Goal: Ask a question

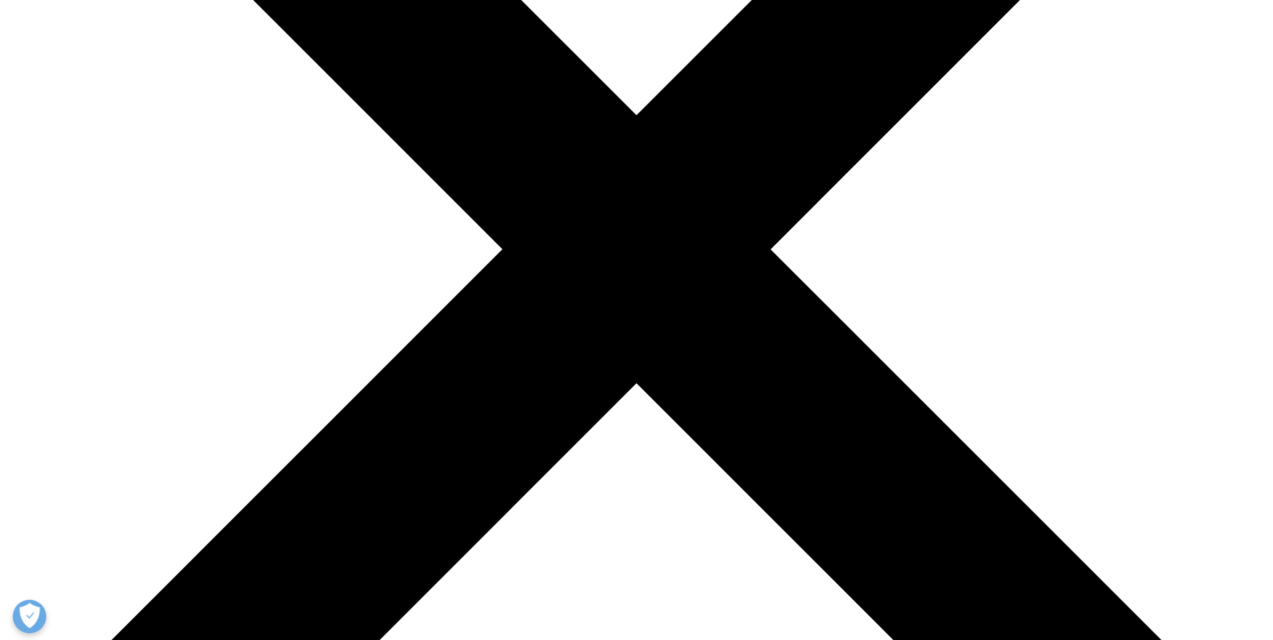
scroll to position [403, 0]
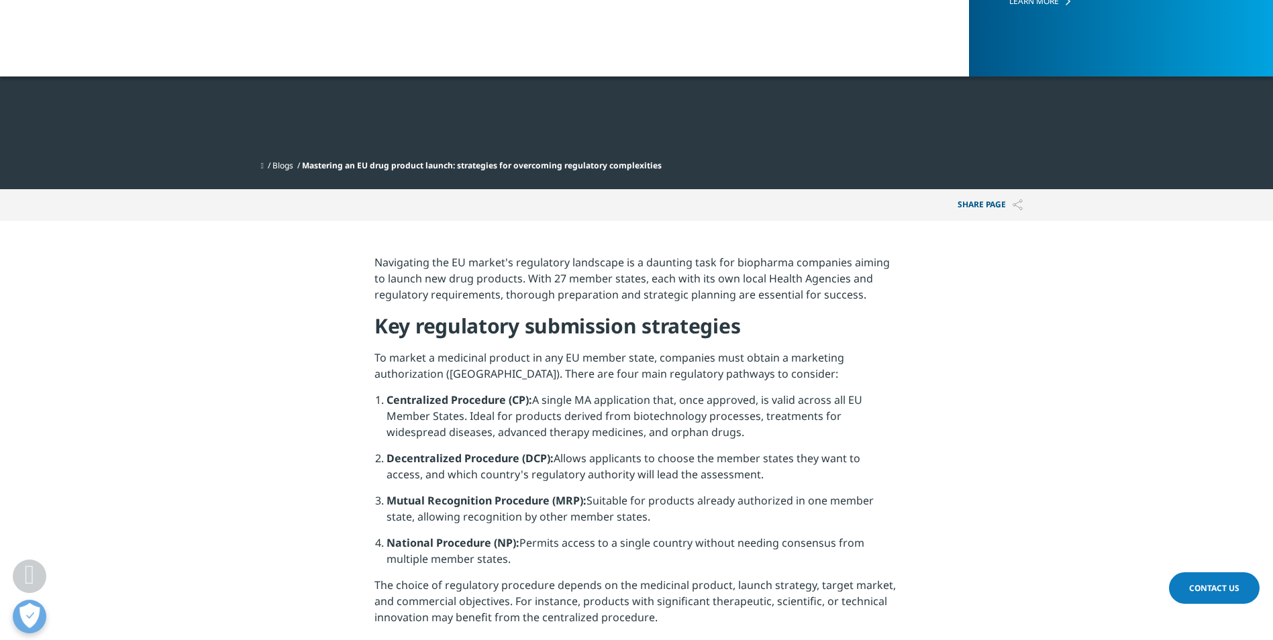
click at [1212, 579] on link "Contact Us" at bounding box center [1214, 589] width 91 height 32
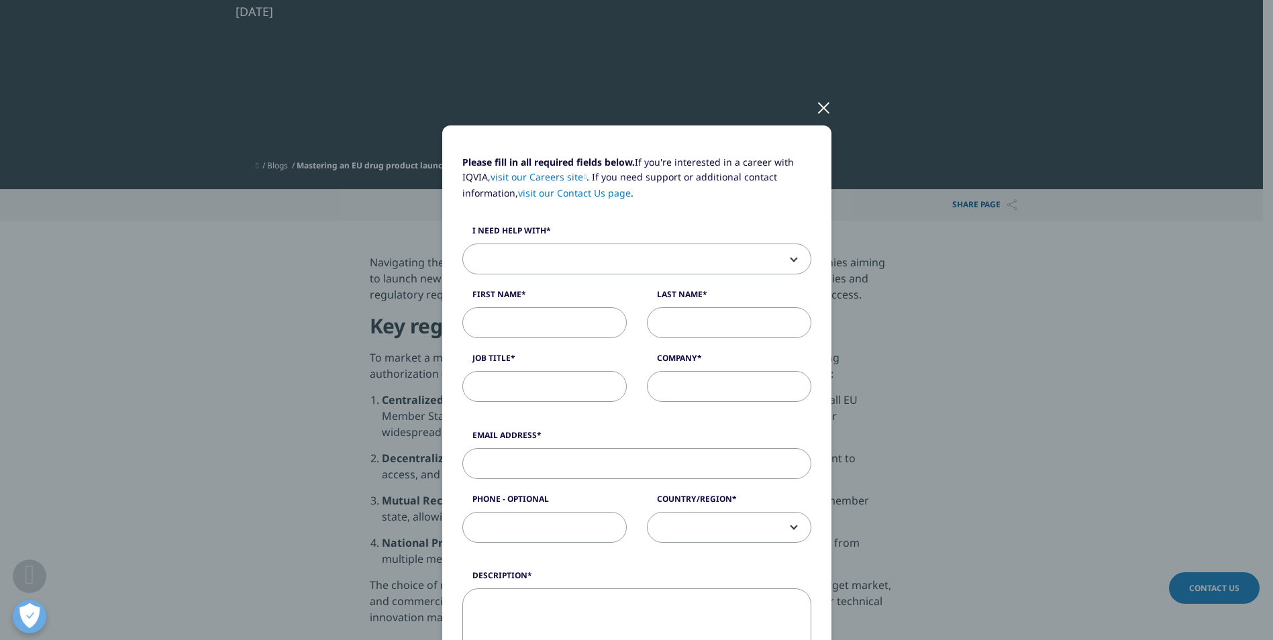
click at [787, 261] on span at bounding box center [636, 259] width 349 height 31
select select "Other"
click at [587, 326] on input "First Name" at bounding box center [544, 322] width 164 height 31
type input "[PERSON_NAME]"
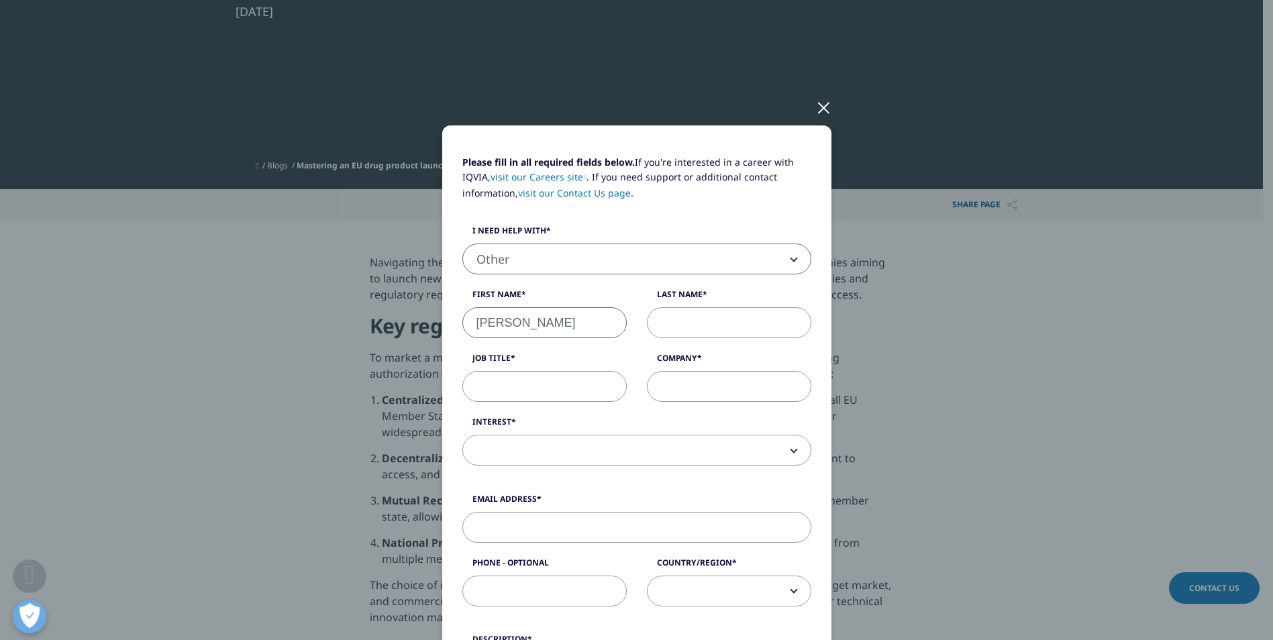
type input "Oterreau"
type input "Polaris Pharmaceuticals"
type input "[EMAIL_ADDRESS][DOMAIN_NAME]"
type input "6508885366"
select select "[GEOGRAPHIC_DATA]"
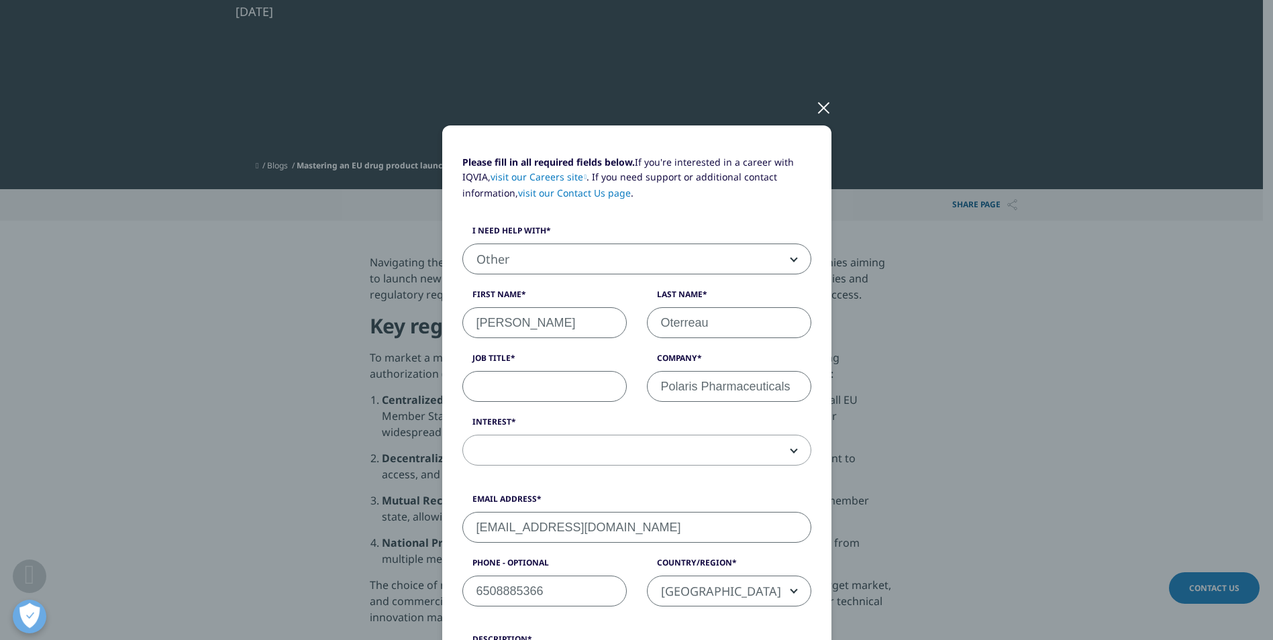
click at [566, 391] on input "Job Title" at bounding box center [544, 386] width 164 height 31
type input "Associate Director of RA"
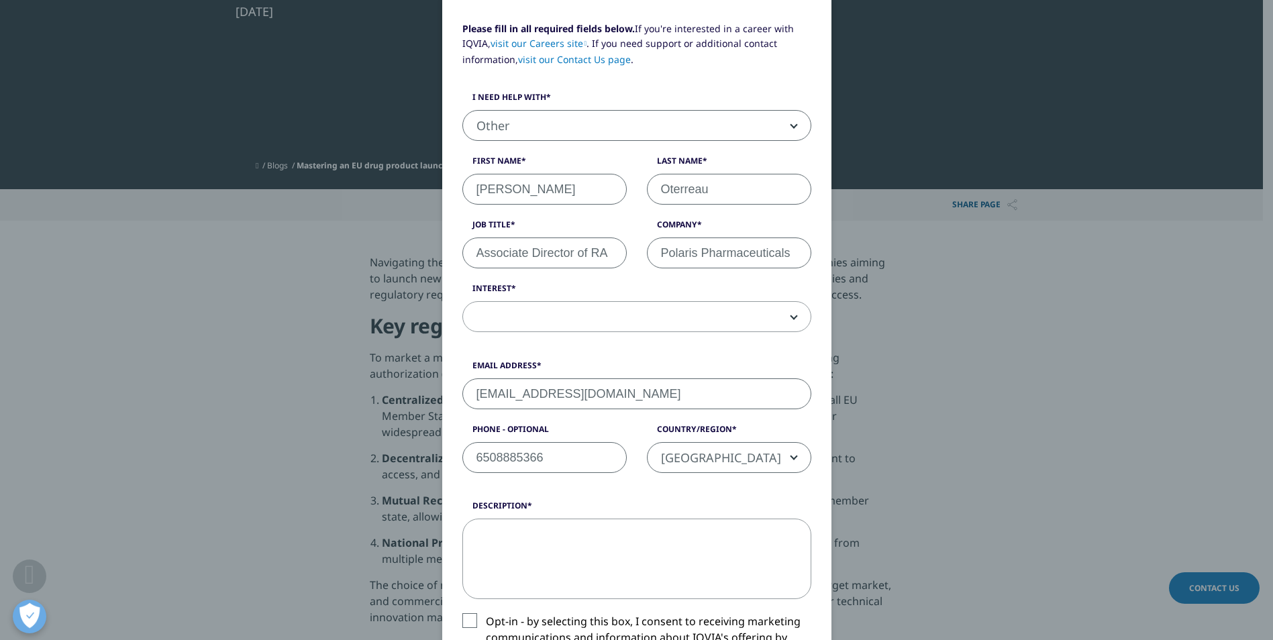
scroll to position [134, 0]
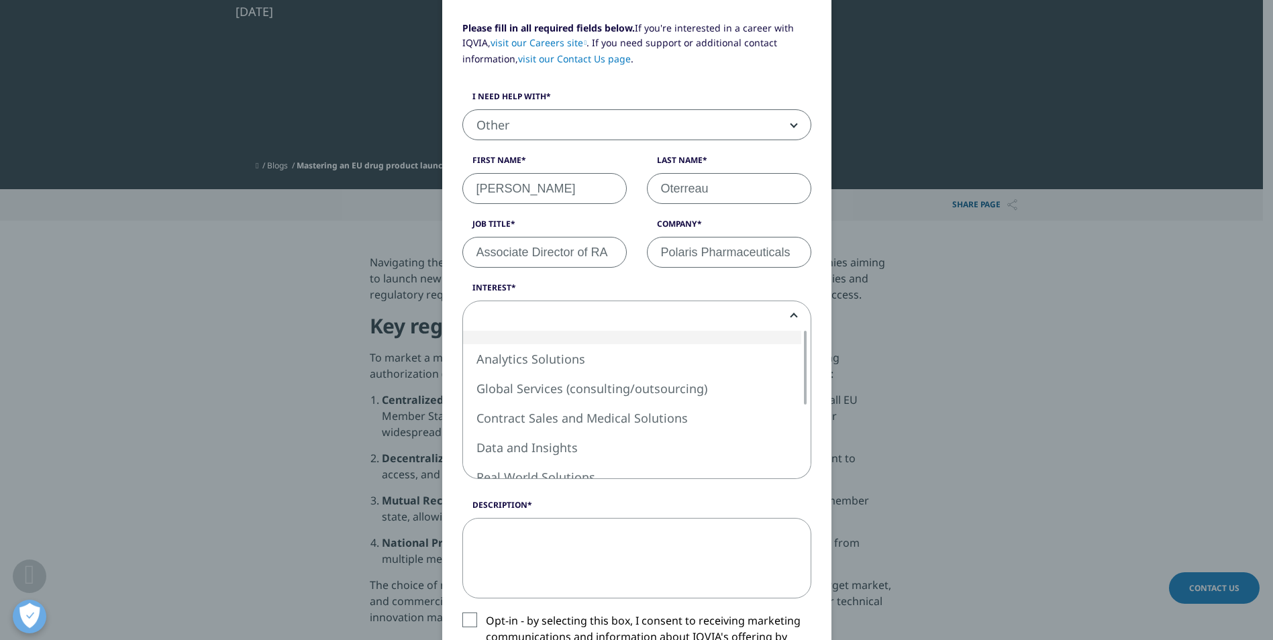
click at [791, 314] on span at bounding box center [636, 316] width 349 height 31
select select "Global Services"
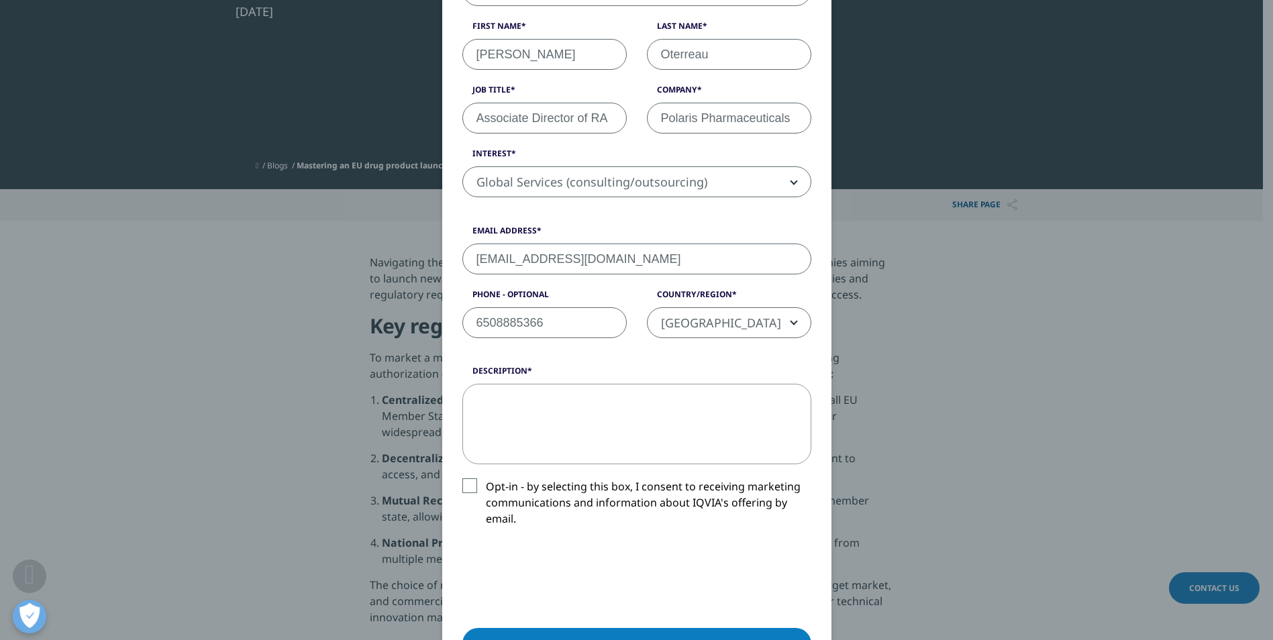
scroll to position [336, 0]
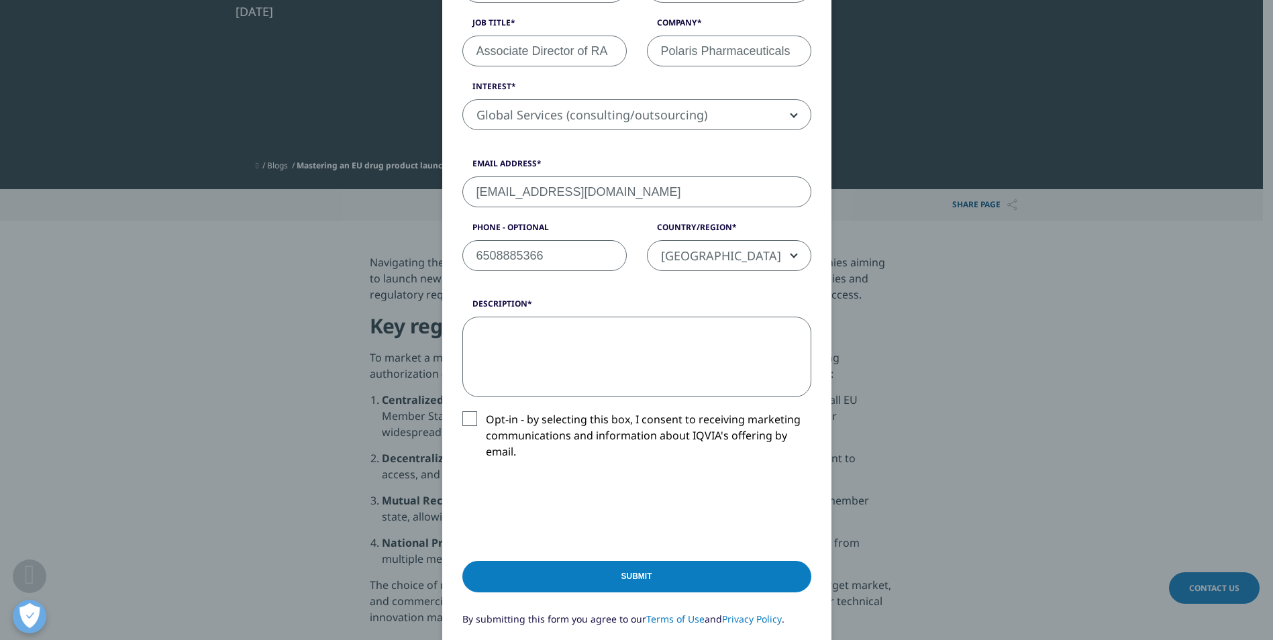
click at [669, 358] on textarea "Description" at bounding box center [636, 357] width 349 height 81
paste textarea "Does 3D Communications file [PERSON_NAME] in [GEOGRAPHIC_DATA] for sponsors (ty…"
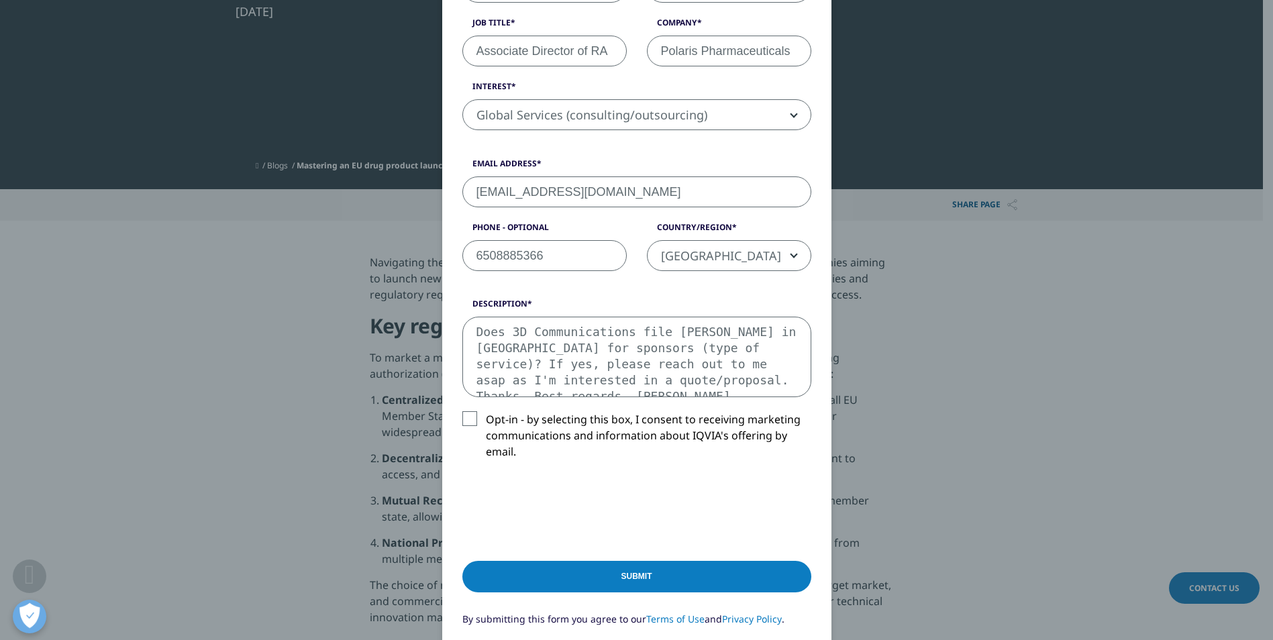
scroll to position [8, 0]
drag, startPoint x: 615, startPoint y: 324, endPoint x: 507, endPoint y: 324, distance: 107.4
click at [507, 324] on textarea "Does 3D Communications file [PERSON_NAME] in [GEOGRAPHIC_DATA] for sponsors (ty…" at bounding box center [636, 357] width 349 height 81
type textarea "Does Iqvia file [PERSON_NAME] in [GEOGRAPHIC_DATA] for sponsors (type of servic…"
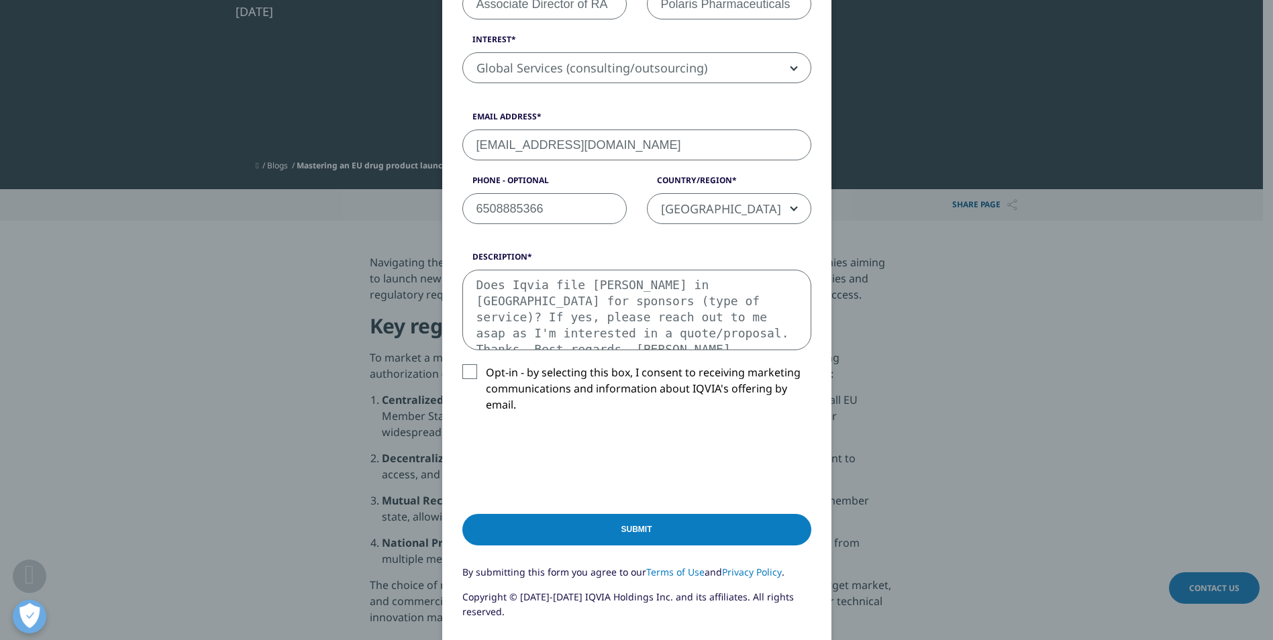
scroll to position [470, 0]
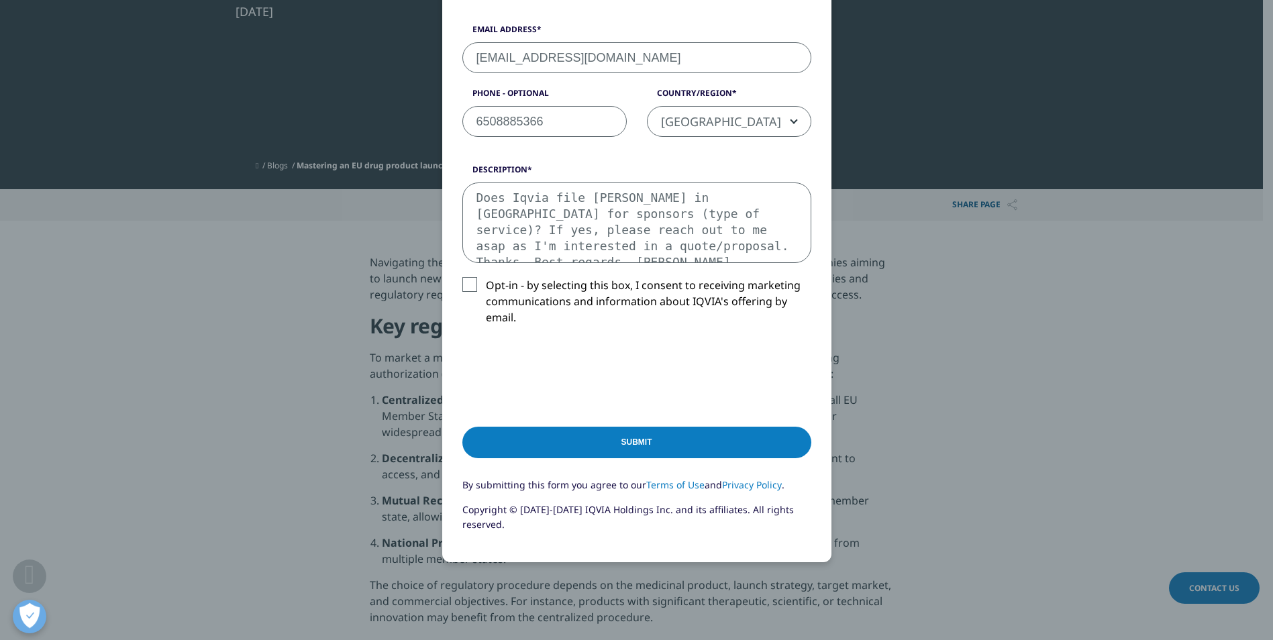
click at [703, 451] on input "Submit" at bounding box center [636, 443] width 349 height 32
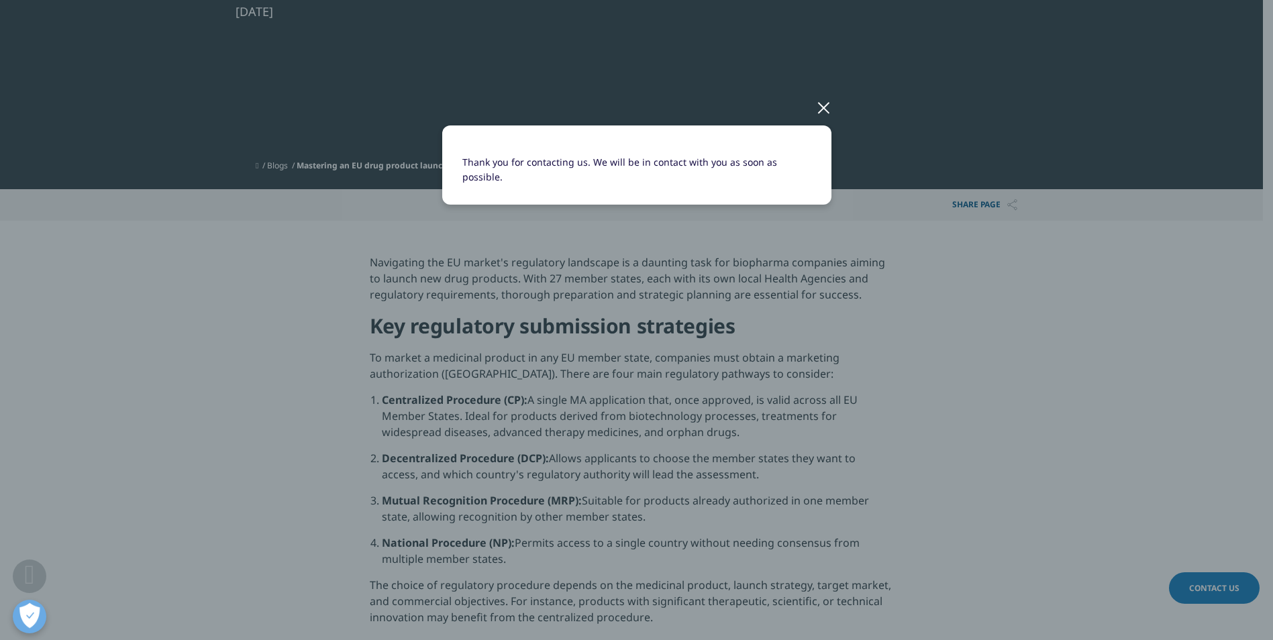
click at [823, 107] on div at bounding box center [823, 107] width 15 height 37
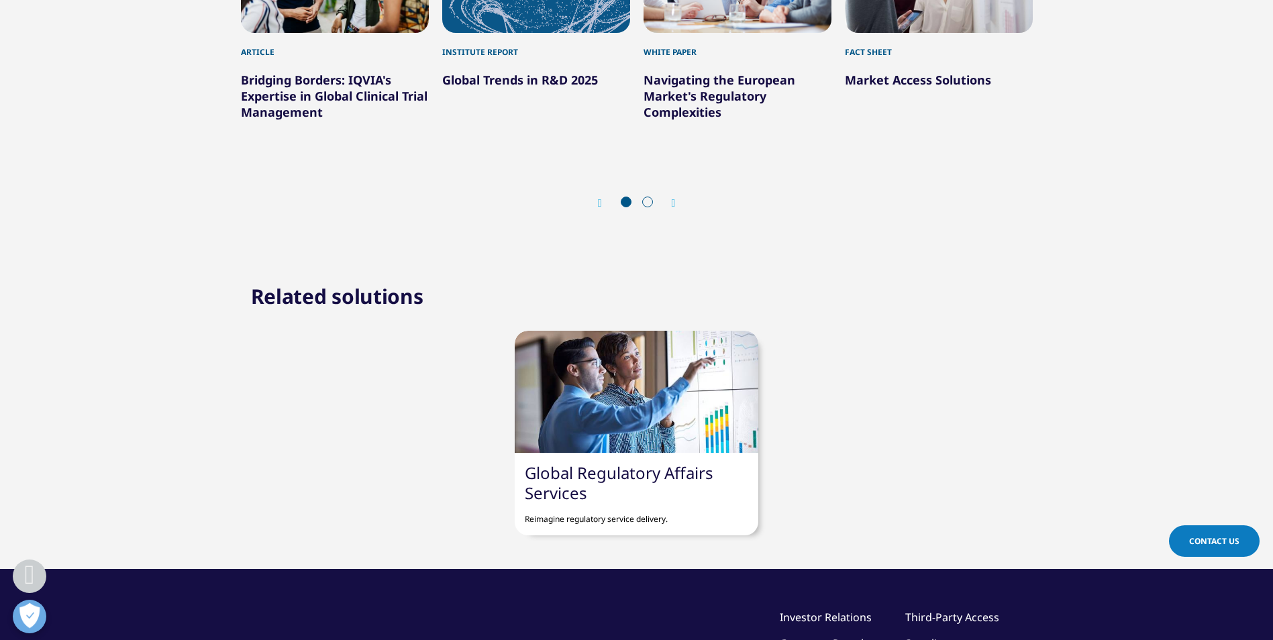
scroll to position [1678, 0]
